Goal: Use online tool/utility

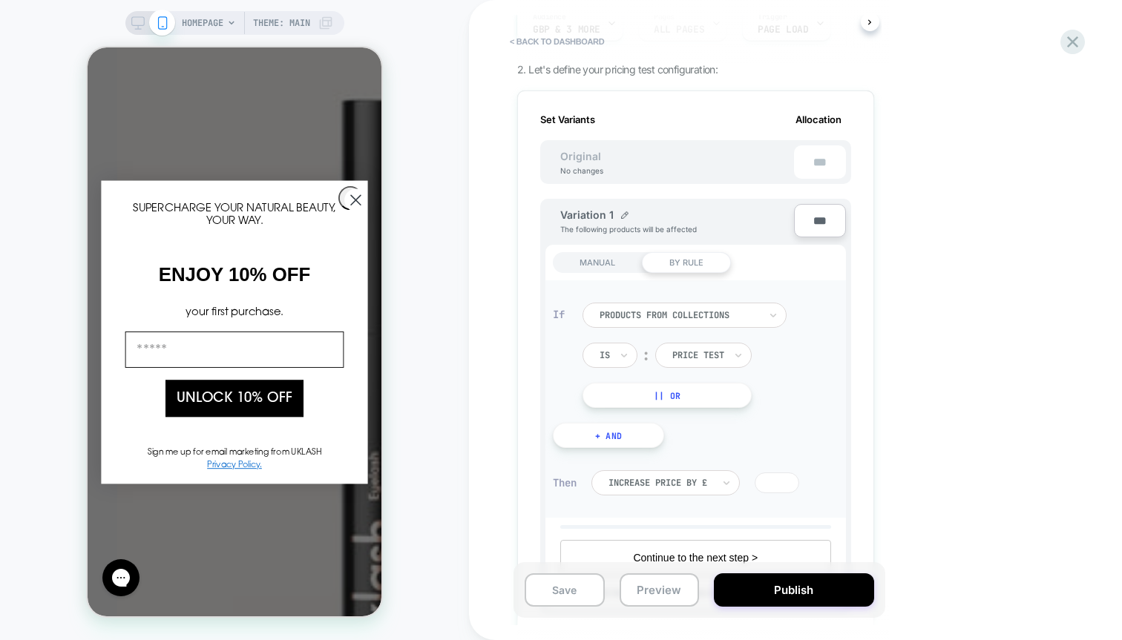
scroll to position [202, 0]
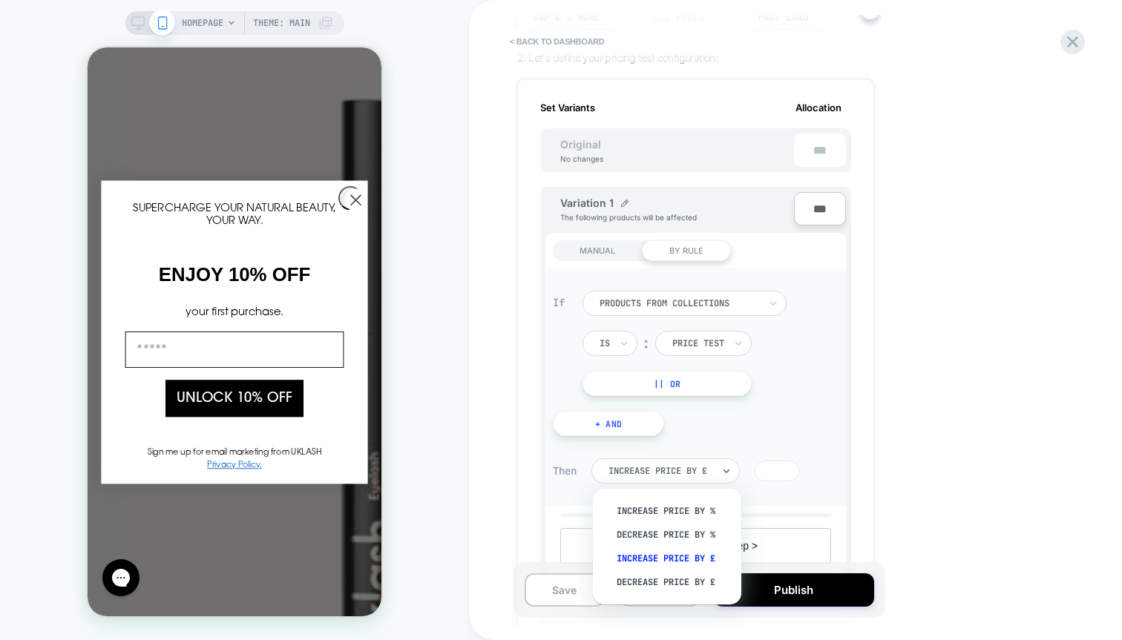
click at [673, 459] on div "Increase Price by £" at bounding box center [665, 471] width 148 height 25
click at [865, 432] on div "Set Variants Allocation Original No changes *** Variation 1 The following produ…" at bounding box center [695, 467] width 357 height 776
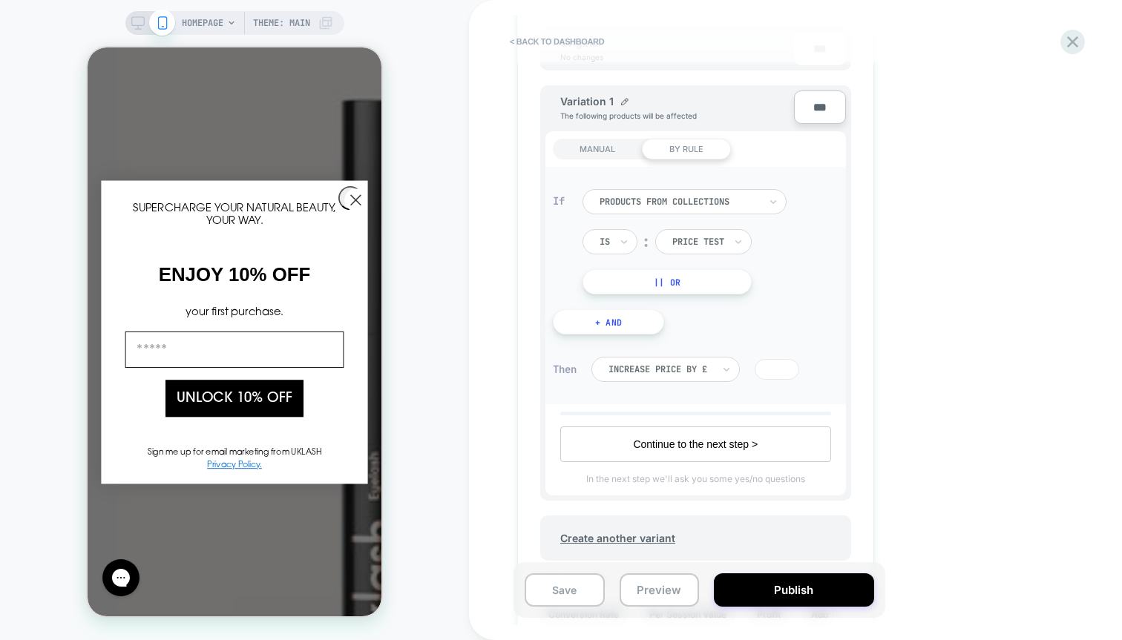
scroll to position [279, 0]
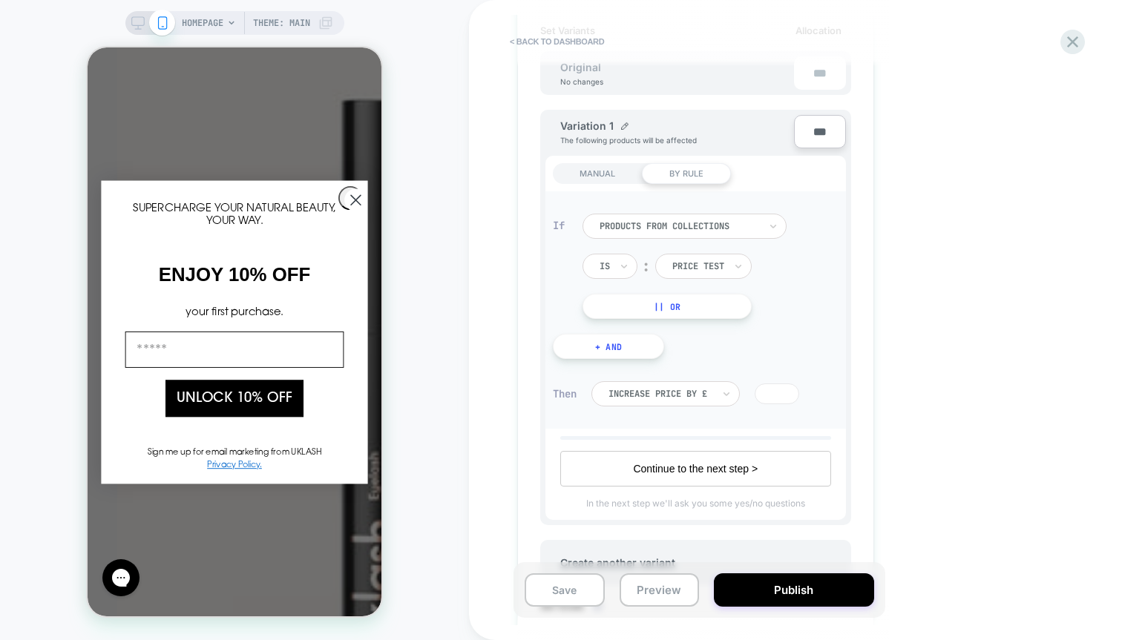
click at [634, 352] on button "+ And" at bounding box center [608, 346] width 111 height 25
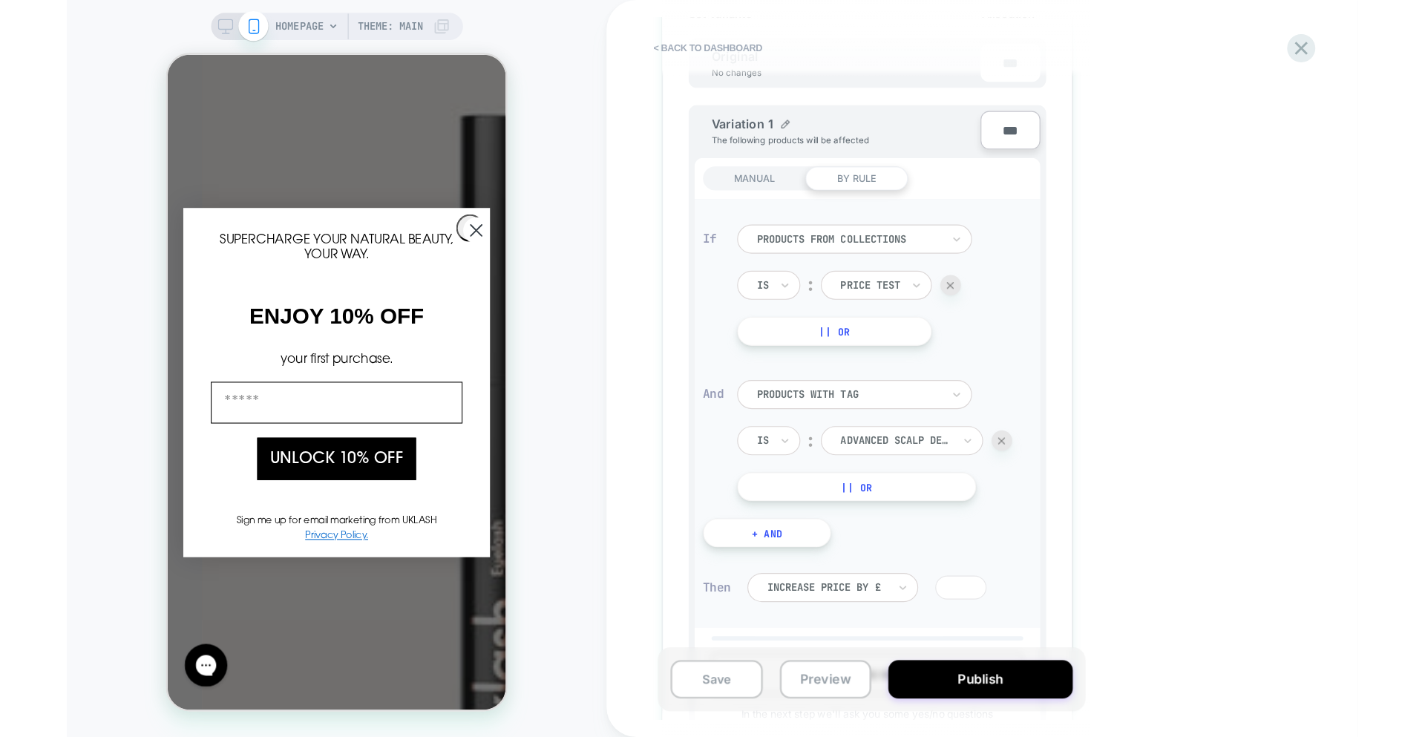
scroll to position [299, 0]
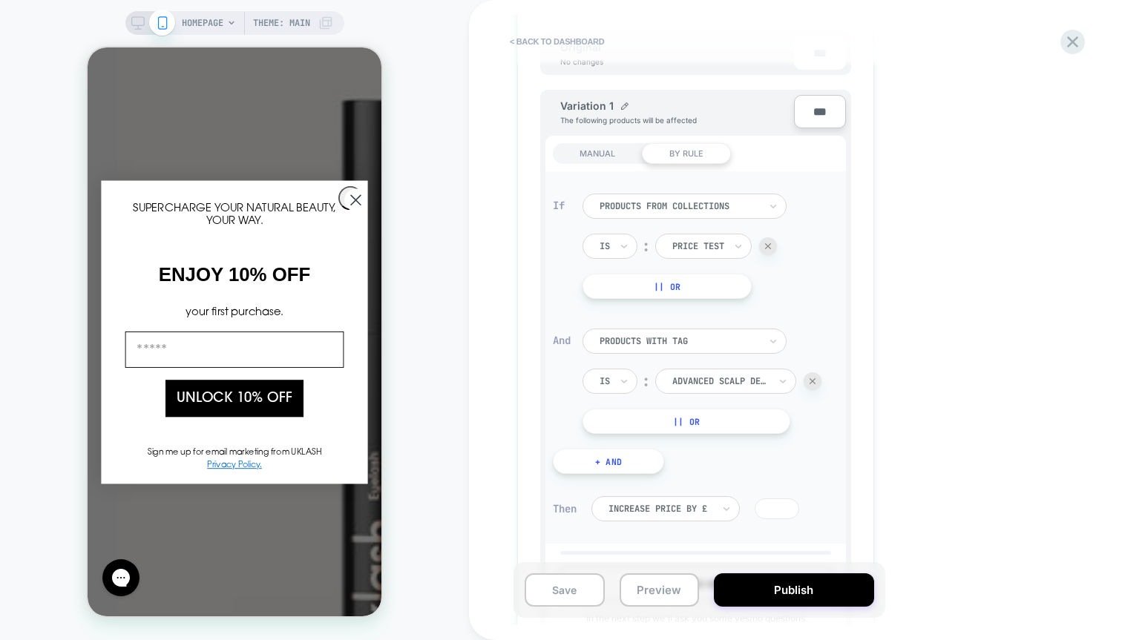
click at [816, 380] on img at bounding box center [813, 381] width 6 height 6
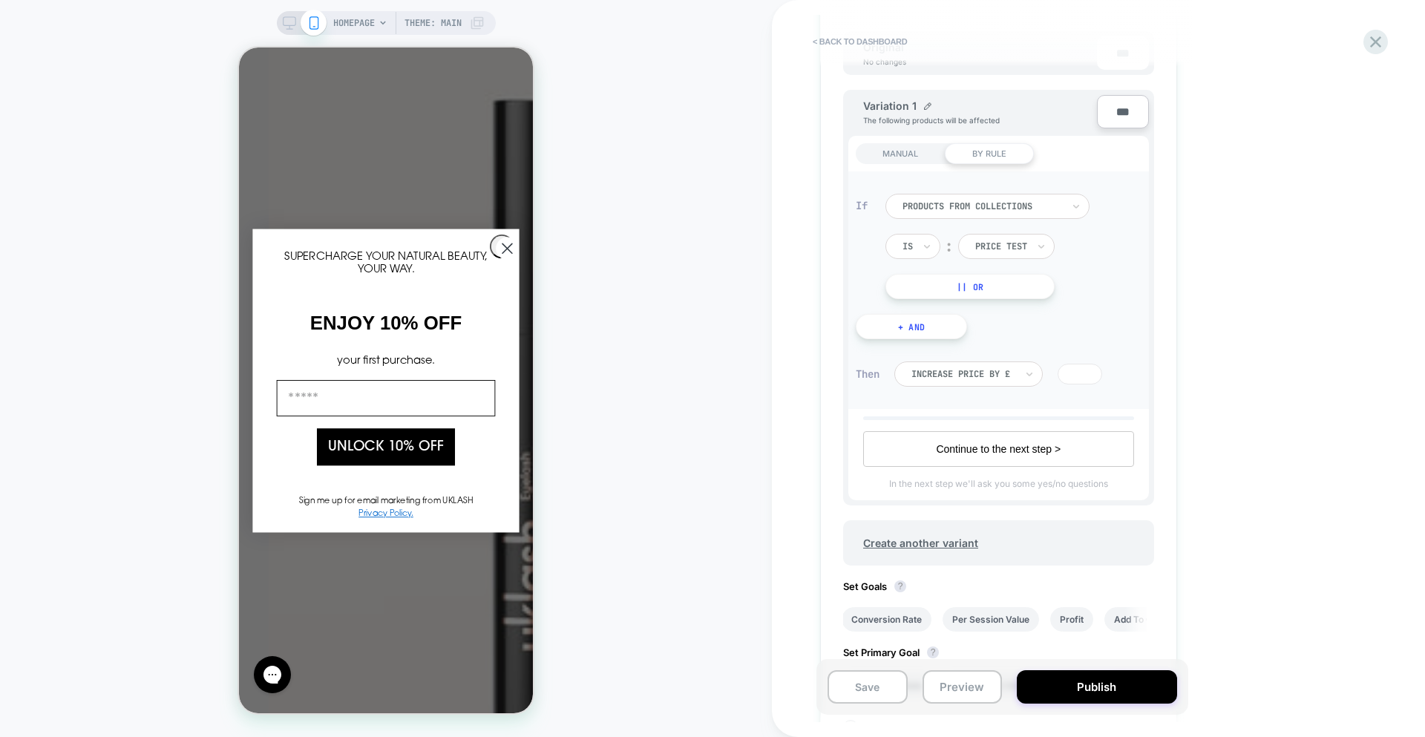
scroll to position [0, 1]
click at [689, 485] on div "HOMEPAGE Theme: MAIN" at bounding box center [386, 368] width 772 height 707
click at [649, 356] on div "HOMEPAGE Theme: MAIN" at bounding box center [386, 368] width 772 height 707
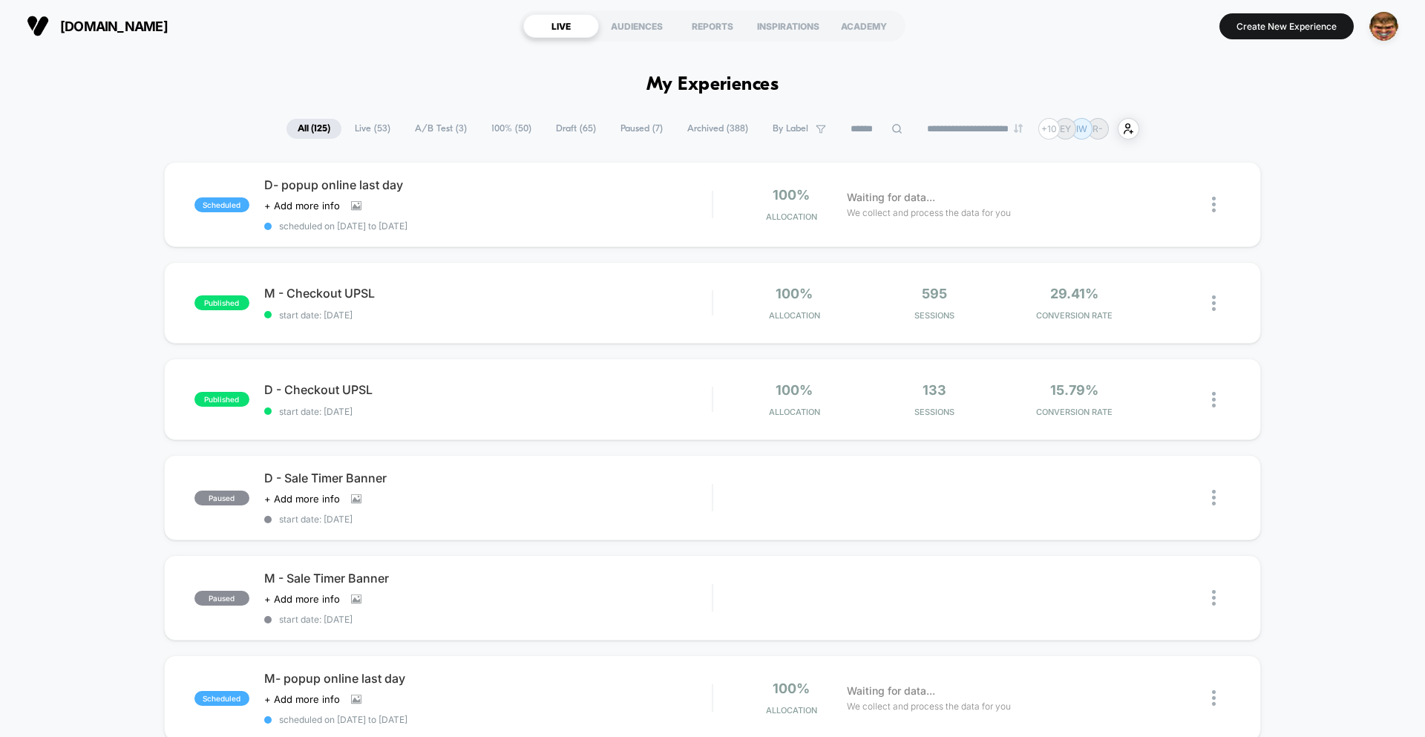
click at [355, 129] on span "Live ( 53 )" at bounding box center [373, 129] width 58 height 20
